Goal: Task Accomplishment & Management: Manage account settings

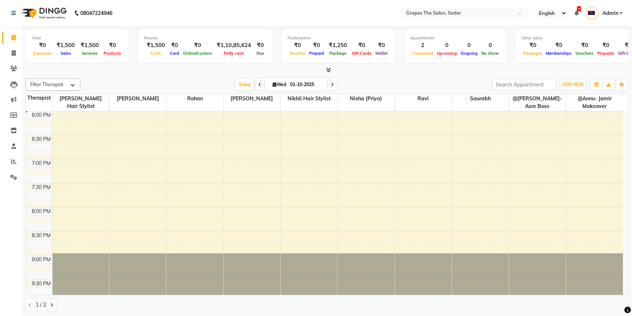
scroll to position [449, 0]
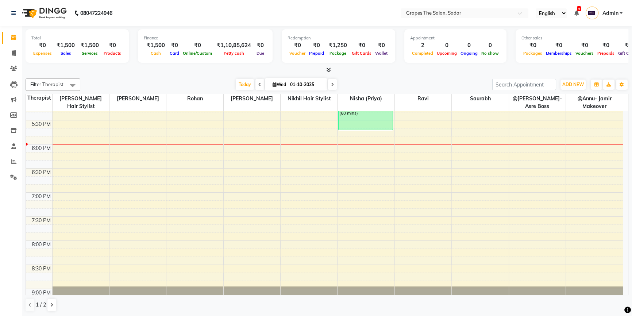
click at [247, 141] on div "8:00 AM 8:30 AM 9:00 AM 9:30 AM 10:00 AM 10:30 AM 11:00 AM 11:30 AM 12:00 PM 12…" at bounding box center [324, 0] width 597 height 674
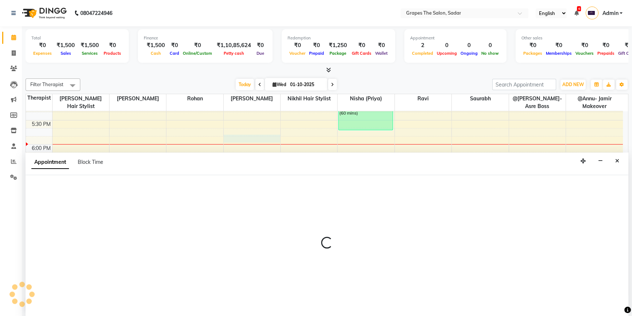
scroll to position [0, 0]
select select "51713"
select select "tentative"
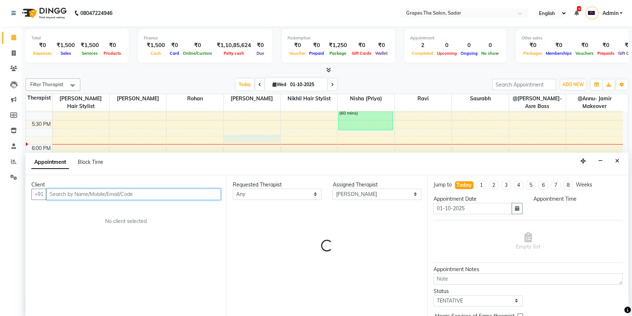
select select "1065"
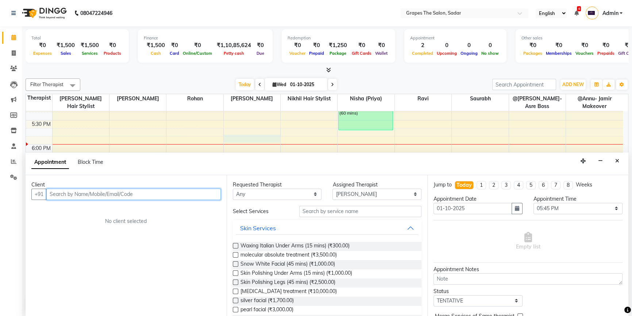
click at [121, 194] on input "text" at bounding box center [133, 194] width 174 height 11
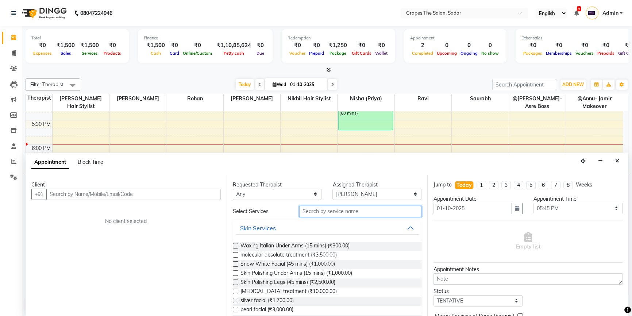
click at [343, 213] on input "text" at bounding box center [360, 211] width 122 height 11
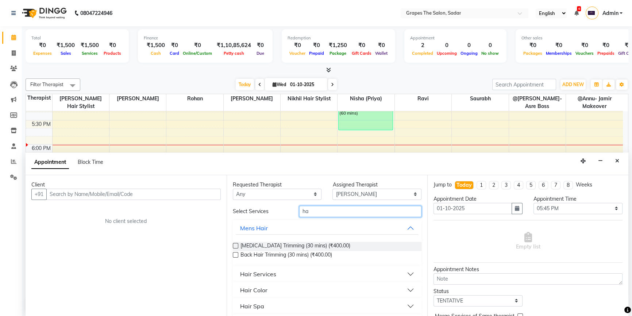
type input "h"
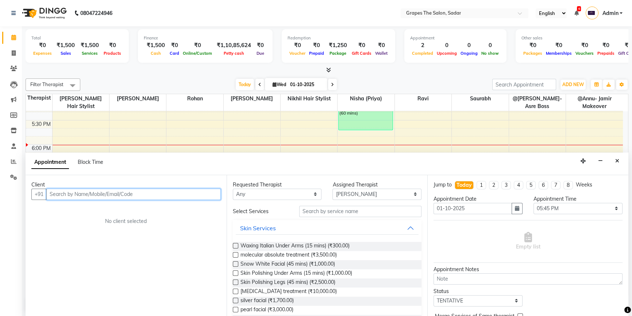
click at [208, 193] on input "text" at bounding box center [133, 194] width 174 height 11
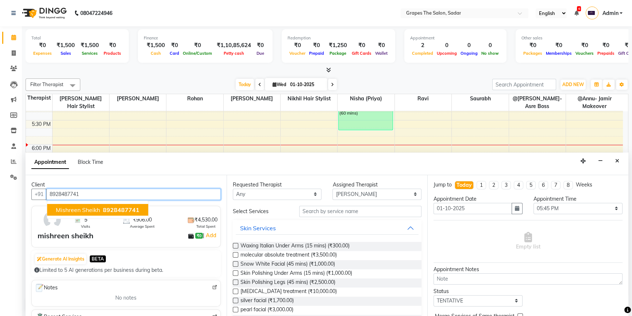
click at [116, 208] on span "8928487741" at bounding box center [121, 209] width 37 height 7
type input "8928487741"
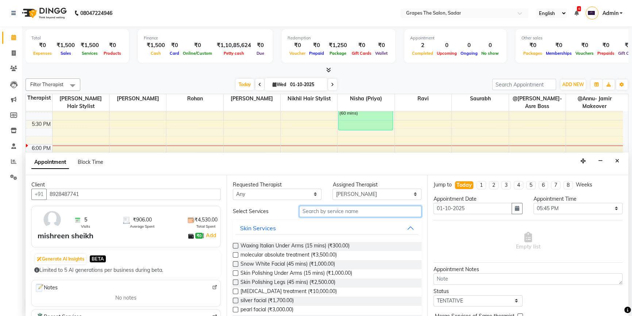
click at [326, 210] on input "text" at bounding box center [360, 211] width 122 height 11
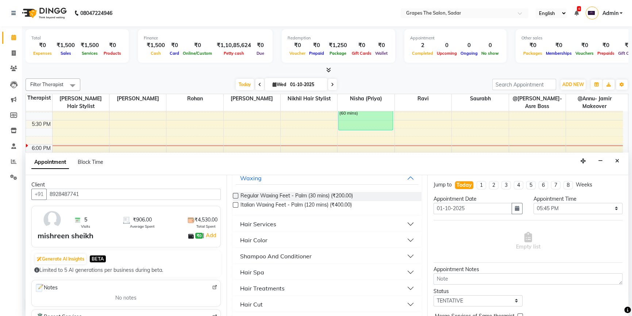
scroll to position [83, 0]
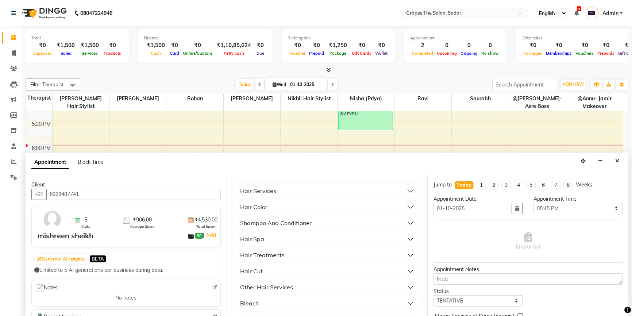
type input "fe"
click at [265, 284] on div "Other Hair Services" at bounding box center [266, 287] width 53 height 9
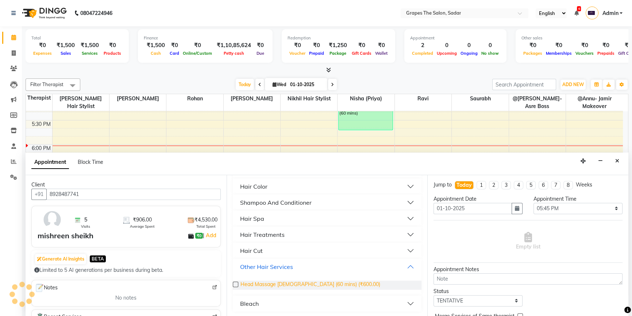
scroll to position [104, 0]
click at [256, 301] on div "Bleach" at bounding box center [249, 303] width 19 height 9
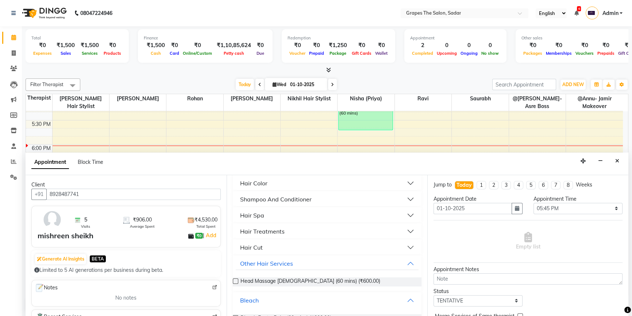
scroll to position [91, 0]
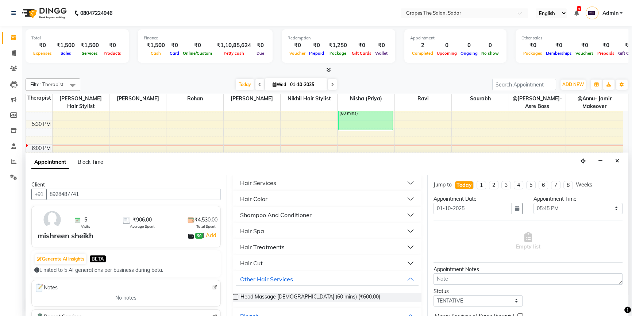
click at [261, 262] on div "Hair Cut" at bounding box center [251, 263] width 23 height 9
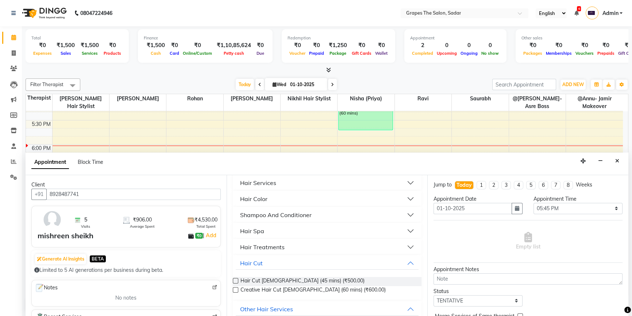
click at [252, 245] on div "Hair Treatments" at bounding box center [262, 247] width 45 height 9
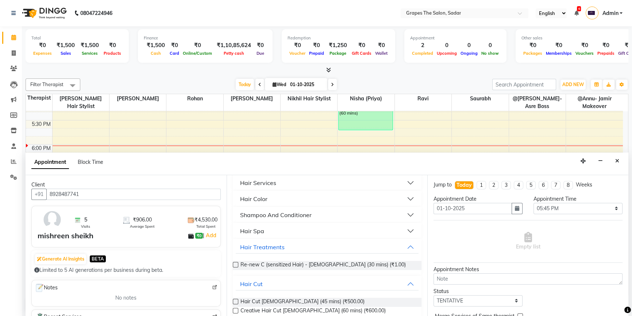
click at [244, 227] on div "Hair Spa" at bounding box center [252, 231] width 24 height 9
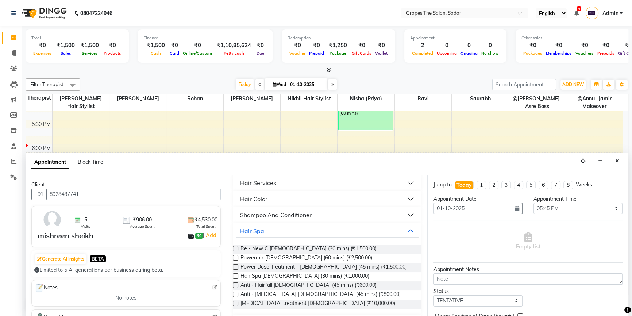
click at [247, 218] on div "Shampoo And Conditioner" at bounding box center [276, 215] width 72 height 9
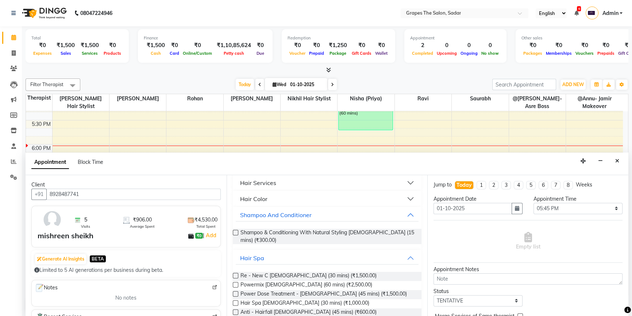
click at [250, 197] on div "Hair Color" at bounding box center [253, 199] width 27 height 9
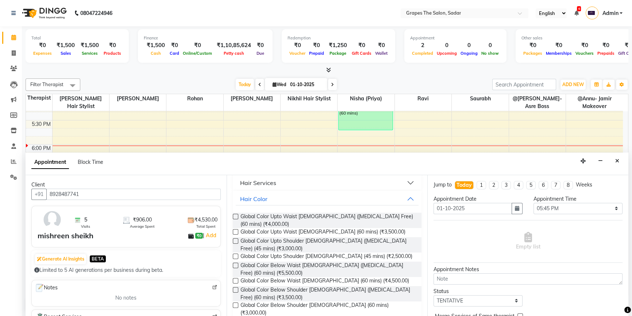
click at [252, 179] on div "Hair Services" at bounding box center [258, 183] width 36 height 9
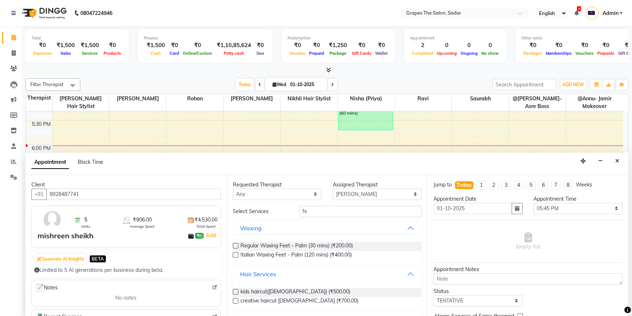
scroll to position [0, 0]
drag, startPoint x: 313, startPoint y: 210, endPoint x: 233, endPoint y: 181, distance: 85.0
click at [233, 181] on div "Requested Therapist Any @Annu- jamir makeover [PERSON_NAME] @[PERSON_NAME]-Asre…" at bounding box center [327, 246] width 201 height 142
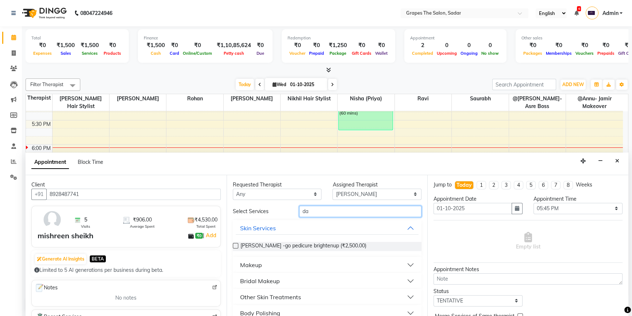
type input "d"
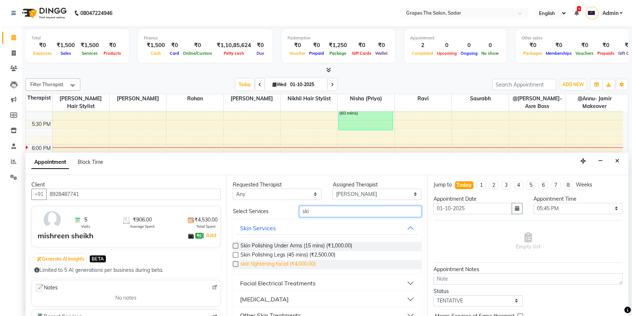
type input "ski"
click at [270, 263] on span "skin tightening facial (₹4,000.00)" at bounding box center [278, 264] width 75 height 9
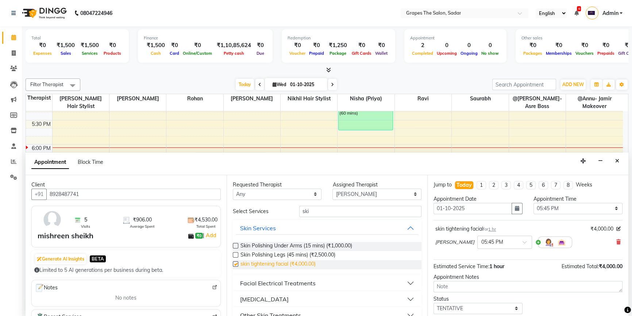
checkbox input "false"
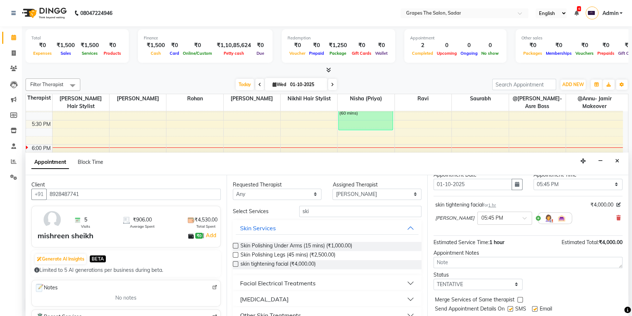
scroll to position [43, 0]
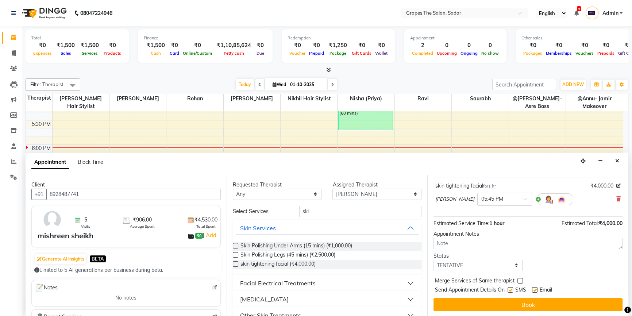
click at [535, 287] on label at bounding box center [534, 289] width 5 height 5
click at [535, 288] on input "checkbox" at bounding box center [534, 290] width 5 height 5
checkbox input "false"
click at [511, 289] on label at bounding box center [510, 289] width 5 height 5
click at [511, 289] on input "checkbox" at bounding box center [510, 290] width 5 height 5
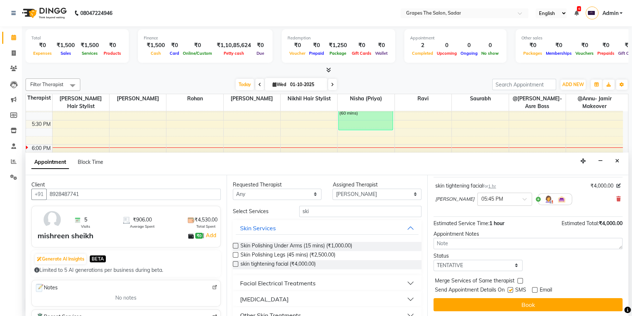
checkbox input "false"
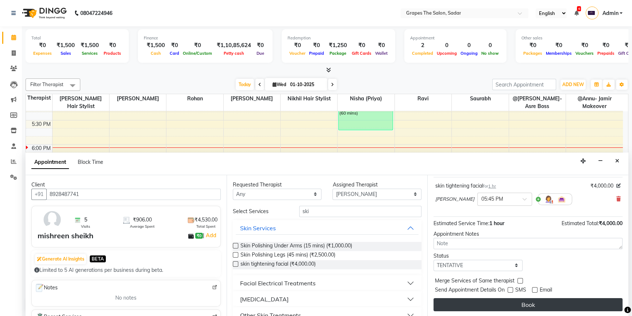
click at [513, 299] on button "Book" at bounding box center [528, 304] width 189 height 13
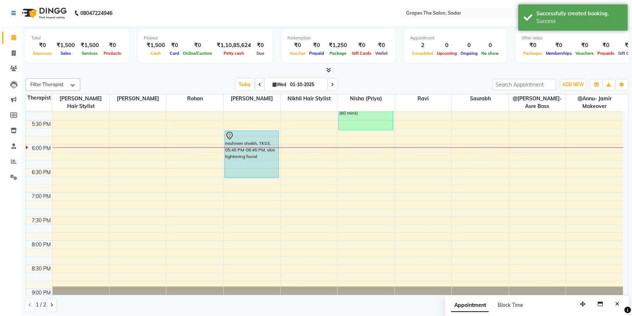
scroll to position [0, 0]
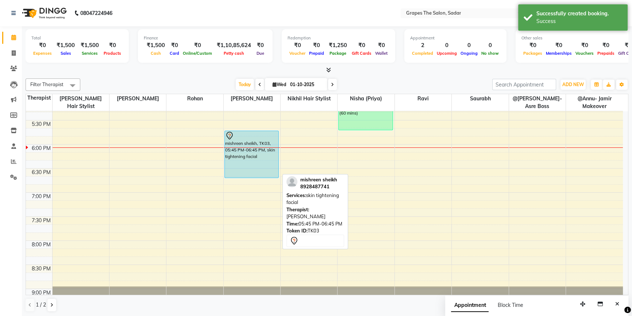
click at [248, 156] on div "mishreen sheikh, TK03, 05:45 PM-06:45 PM, skin tightening facial" at bounding box center [252, 154] width 54 height 47
select select "7"
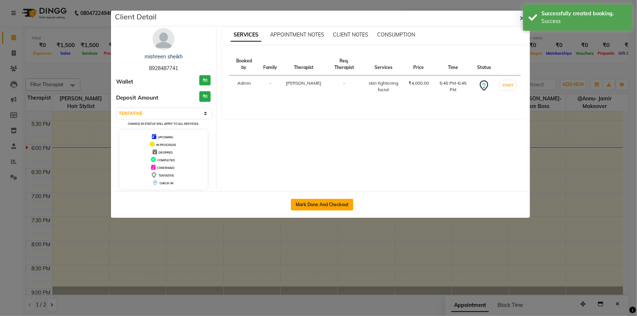
click at [304, 206] on button "Mark Done And Checkout" at bounding box center [322, 205] width 62 height 12
select select "service"
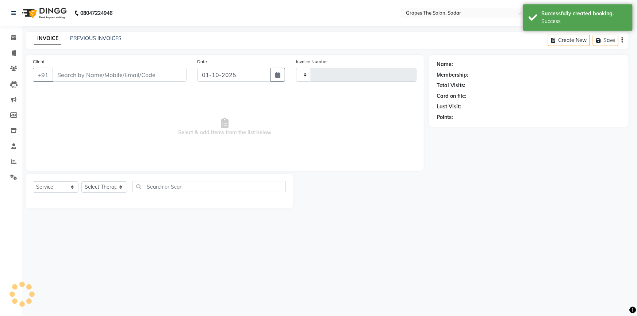
type input "1733"
select select "55"
type input "8928487741"
select select "51713"
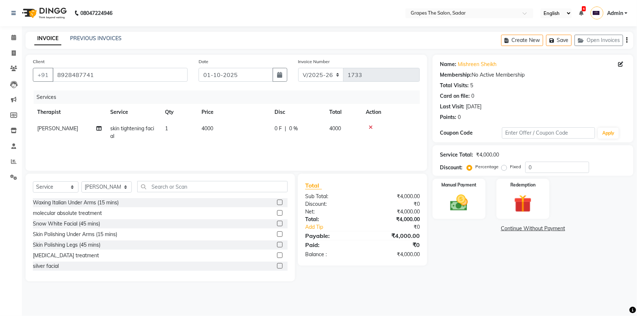
click at [237, 134] on td "4000" at bounding box center [233, 132] width 73 height 24
select select "51713"
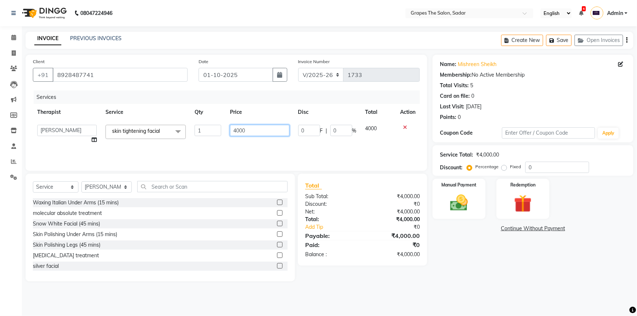
drag, startPoint x: 256, startPoint y: 134, endPoint x: 196, endPoint y: 119, distance: 62.4
click at [213, 129] on tr "@Annu- jamir makeover [PERSON_NAME] @[PERSON_NAME]-Asre Boss [PERSON_NAME] Nikh…" at bounding box center [226, 134] width 387 height 28
type input "3000"
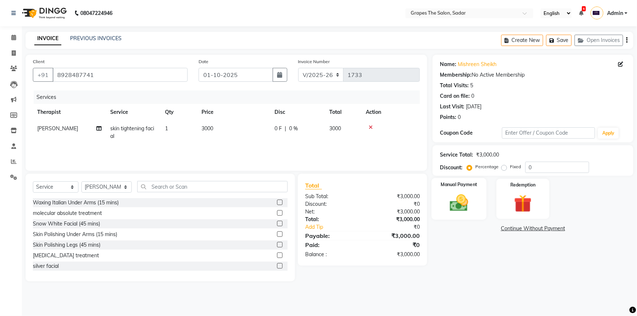
click at [454, 203] on img at bounding box center [459, 202] width 30 height 21
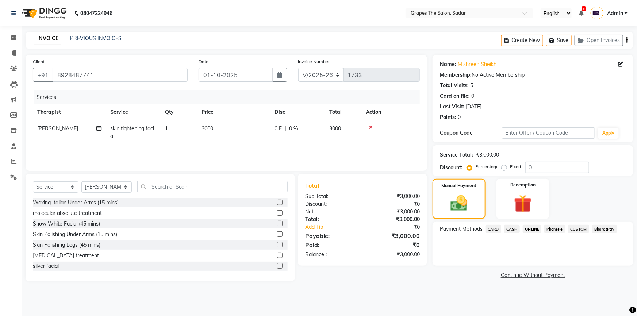
click at [535, 228] on span "ONLINE" at bounding box center [532, 229] width 19 height 8
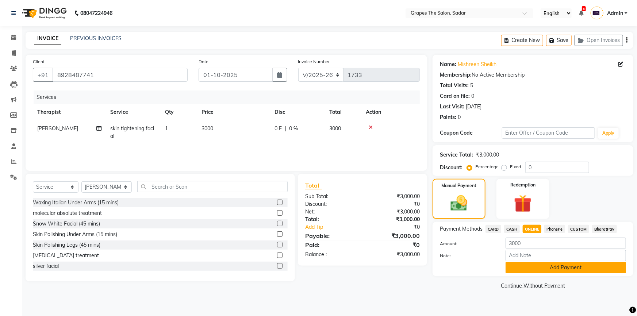
click at [536, 269] on button "Add Payment" at bounding box center [566, 267] width 120 height 11
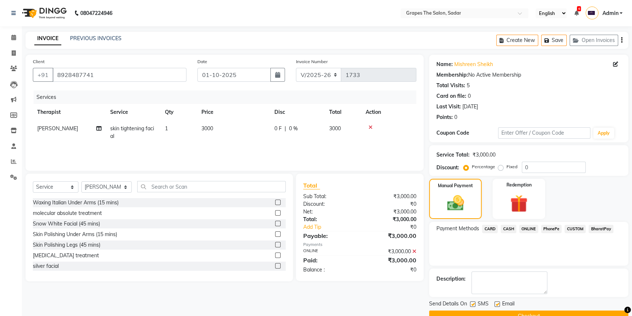
scroll to position [16, 0]
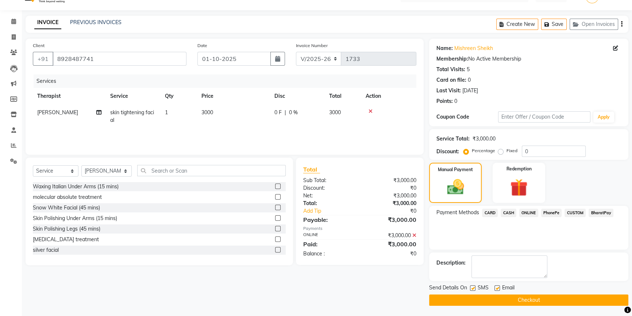
click at [499, 287] on label at bounding box center [497, 287] width 5 height 5
click at [499, 287] on input "checkbox" at bounding box center [497, 288] width 5 height 5
checkbox input "false"
click at [496, 298] on button "Checkout" at bounding box center [528, 300] width 199 height 11
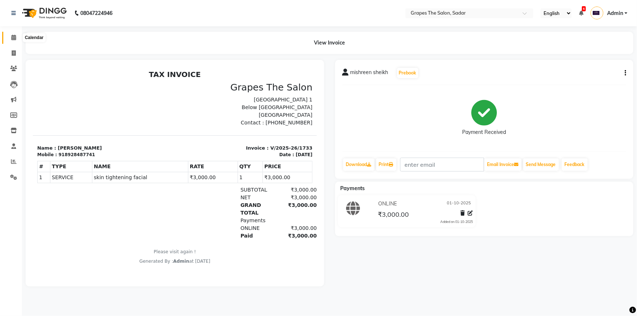
click at [11, 36] on span at bounding box center [13, 38] width 13 height 8
